Goal: Transaction & Acquisition: Download file/media

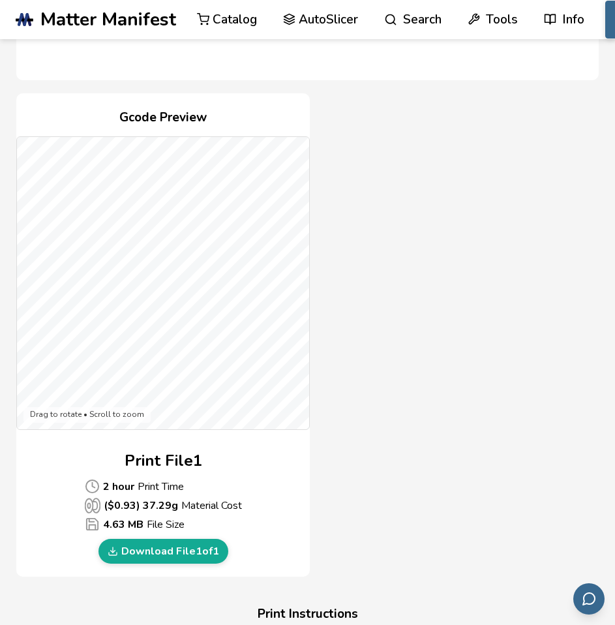
scroll to position [522, 0]
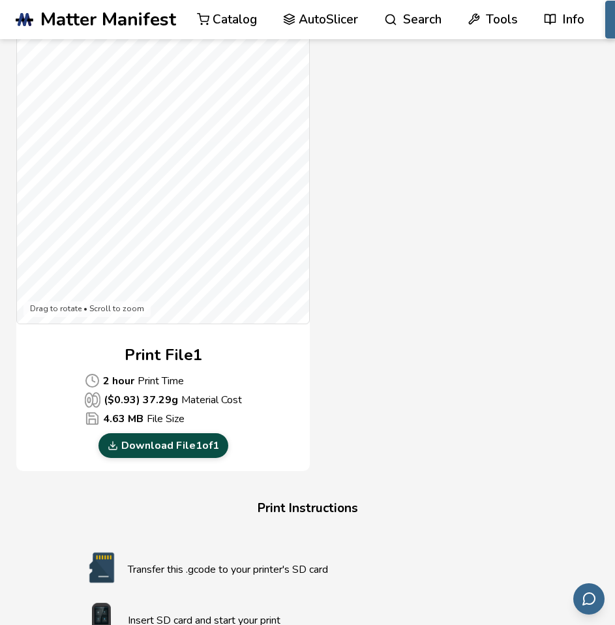
click at [162, 445] on link "Download File 1 of 1" at bounding box center [164, 445] width 130 height 25
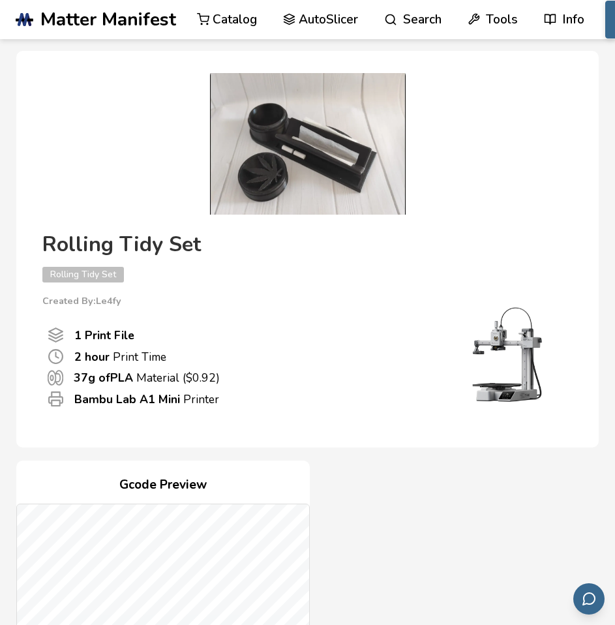
scroll to position [0, 0]
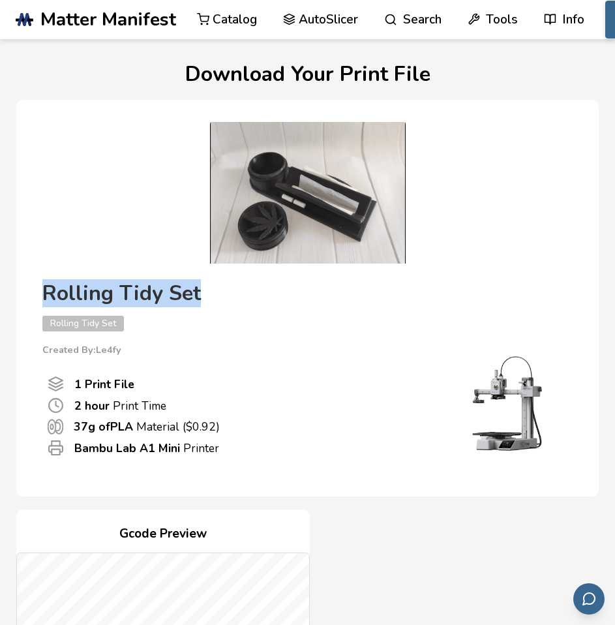
drag, startPoint x: 207, startPoint y: 294, endPoint x: 41, endPoint y: 290, distance: 165.8
click at [41, 290] on div "Rolling Tidy Set Rolling Tidy Set Created By: Le4fy 1 Print File 2 hour Print T…" at bounding box center [307, 379] width 557 height 208
copy h4 "Rolling Tidy Set"
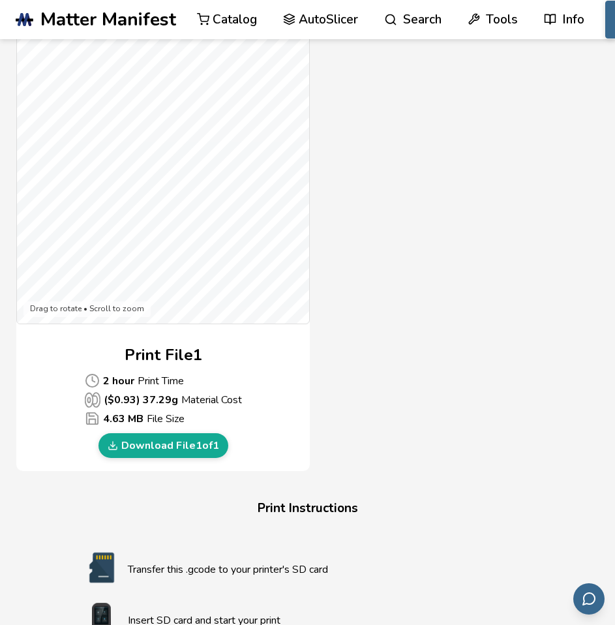
scroll to position [783, 0]
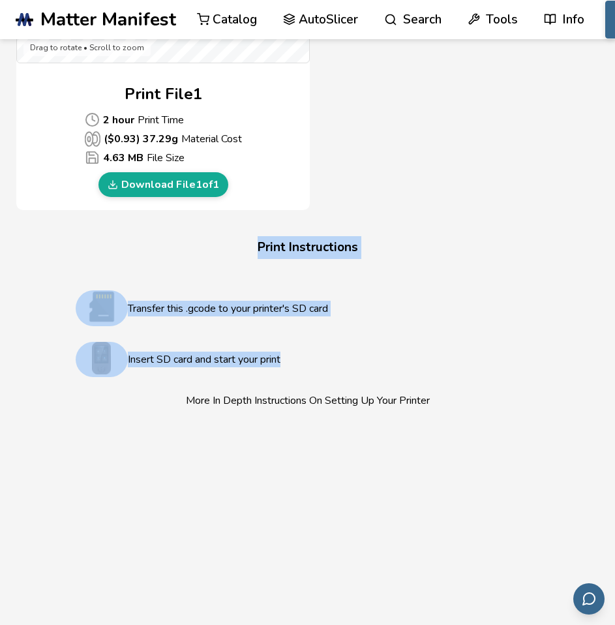
drag, startPoint x: 301, startPoint y: 364, endPoint x: 260, endPoint y: 242, distance: 128.8
click at [260, 242] on div "Print Instructions Transfer this .gcode to your printer's SD card Insert SD car…" at bounding box center [308, 471] width 522 height 471
copy div "Print Instructions Transfer this .gcode to your printer's SD card Insert SD car…"
click at [431, 254] on h4 "Print Instructions" at bounding box center [308, 247] width 496 height 23
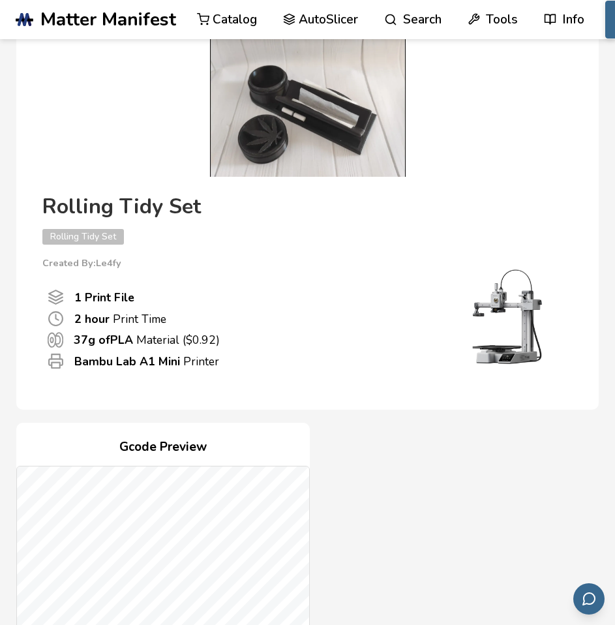
scroll to position [0, 0]
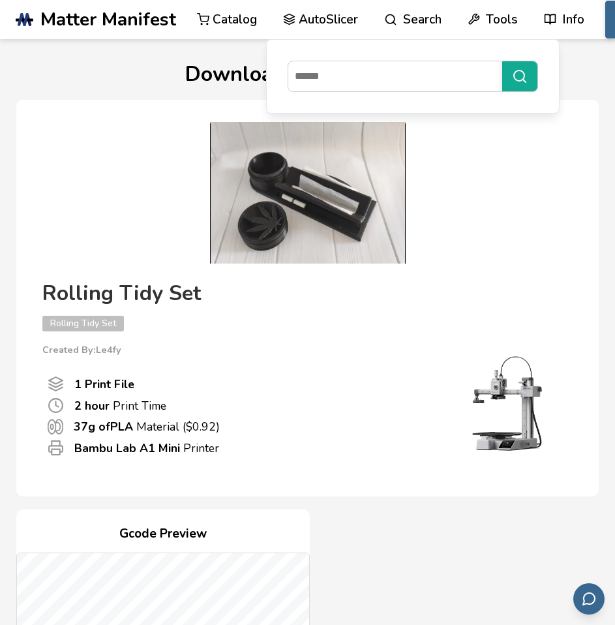
click at [225, 16] on link "Catalog" at bounding box center [227, 19] width 60 height 39
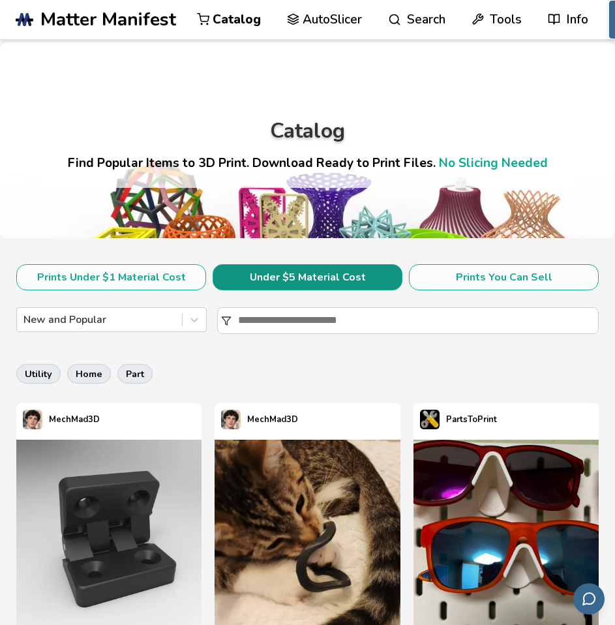
click at [306, 272] on button "Under $5 Material Cost" at bounding box center [308, 277] width 190 height 26
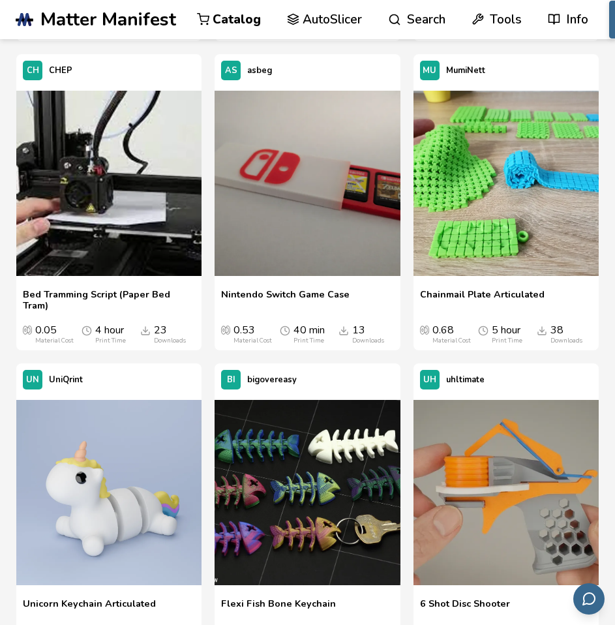
scroll to position [4372, 0]
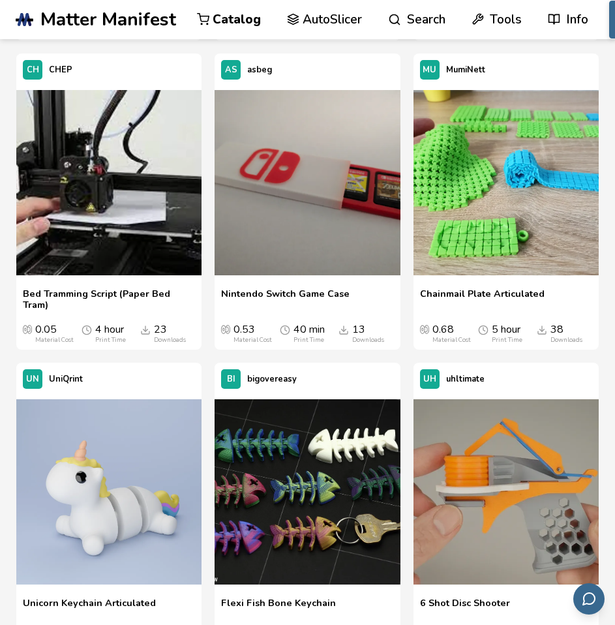
click at [228, 17] on link "Catalog" at bounding box center [229, 19] width 64 height 39
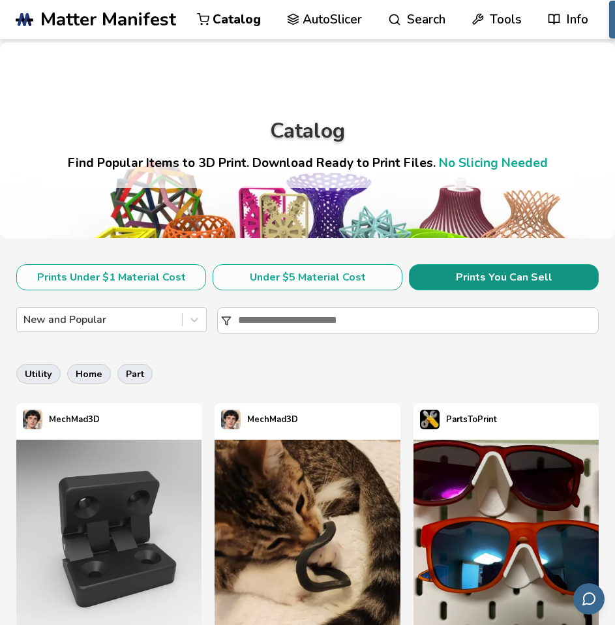
click at [499, 273] on button "Prints You Can Sell" at bounding box center [504, 277] width 190 height 26
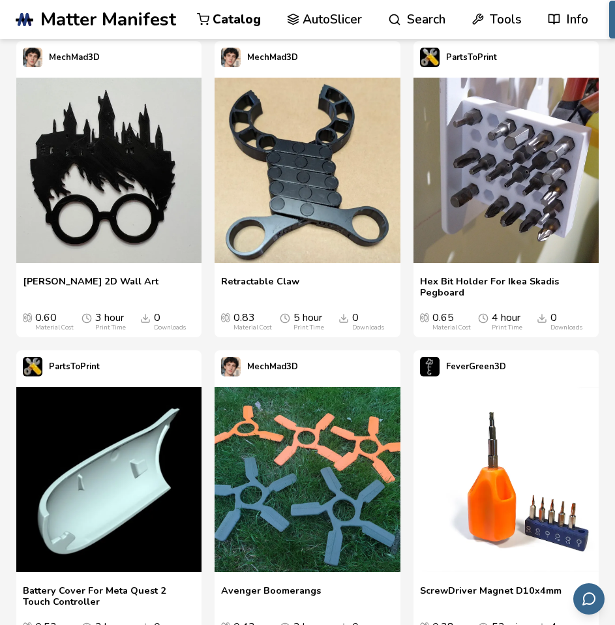
scroll to position [3457, 0]
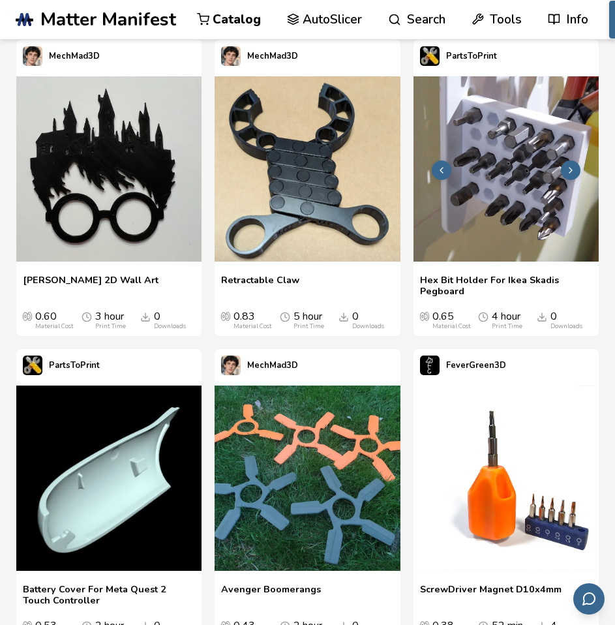
click at [573, 167] on icon at bounding box center [571, 170] width 10 height 10
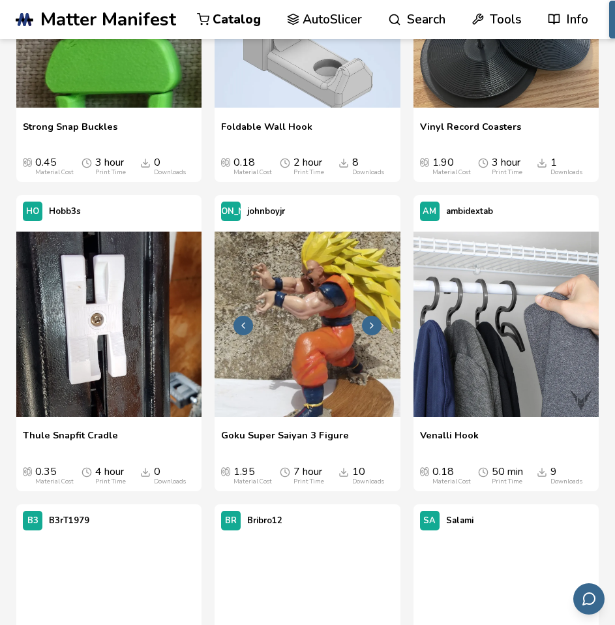
scroll to position [8871, 0]
